Goal: Information Seeking & Learning: Learn about a topic

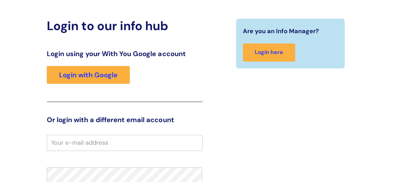
scroll to position [5, 0]
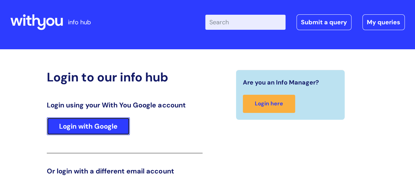
click at [93, 126] on link "Login with Google" at bounding box center [88, 126] width 83 height 18
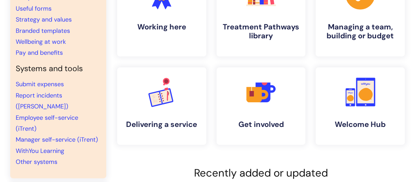
scroll to position [68, 0]
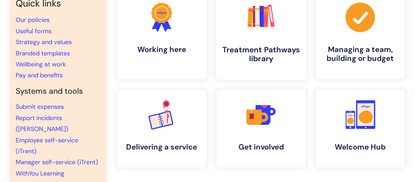
click at [261, 36] on link ".cls-1{fill:#f89b22;}.cls-1,.cls-2,.cls-3,.cls-4,.cls-5,.cls-6,.cls-7{stroke-wi…" at bounding box center [261, 36] width 91 height 88
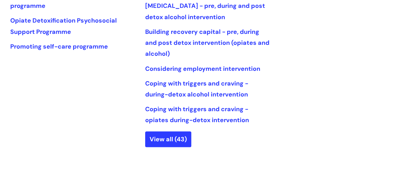
scroll to position [444, 0]
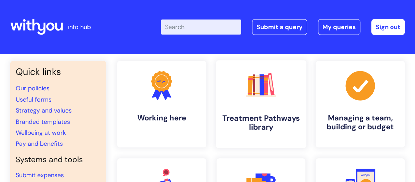
click at [270, 120] on h4 "Treatment Pathways library" at bounding box center [260, 122] width 79 height 18
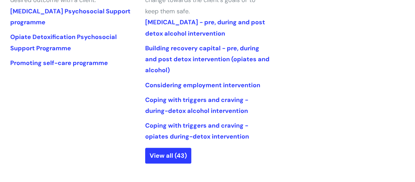
scroll to position [376, 0]
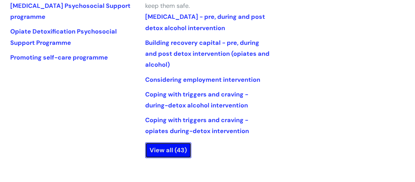
click at [168, 158] on link "View all (43)" at bounding box center [168, 150] width 46 height 16
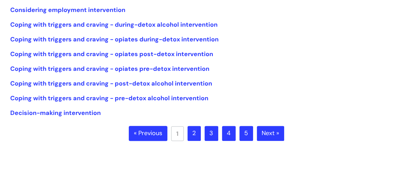
scroll to position [137, 0]
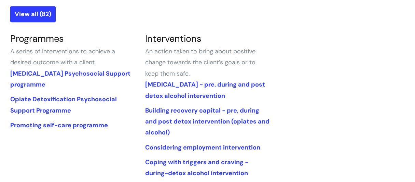
scroll to position [308, 0]
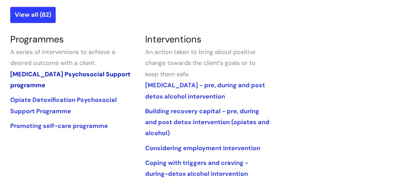
click at [57, 74] on link "[MEDICAL_DATA] Psychosocial Support programme" at bounding box center [70, 79] width 120 height 19
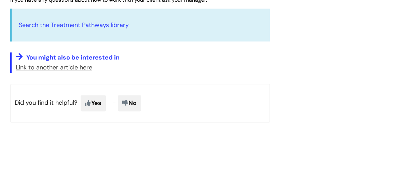
scroll to position [478, 0]
